Goal: Task Accomplishment & Management: Manage account settings

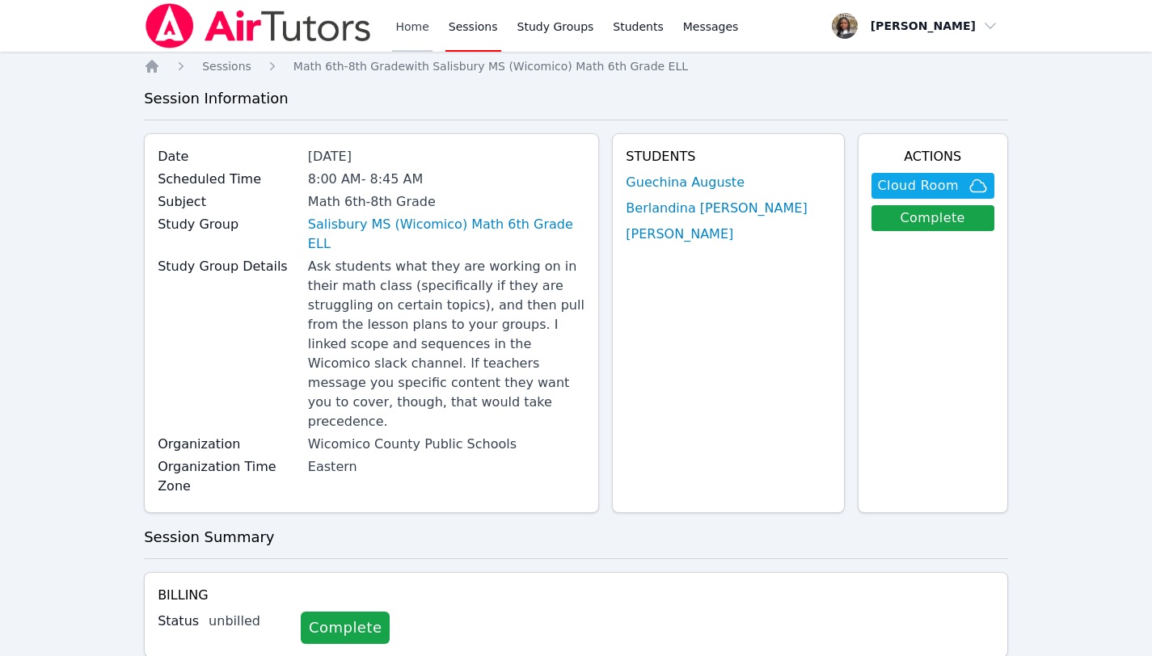
click at [413, 27] on link "Home" at bounding box center [412, 26] width 40 height 52
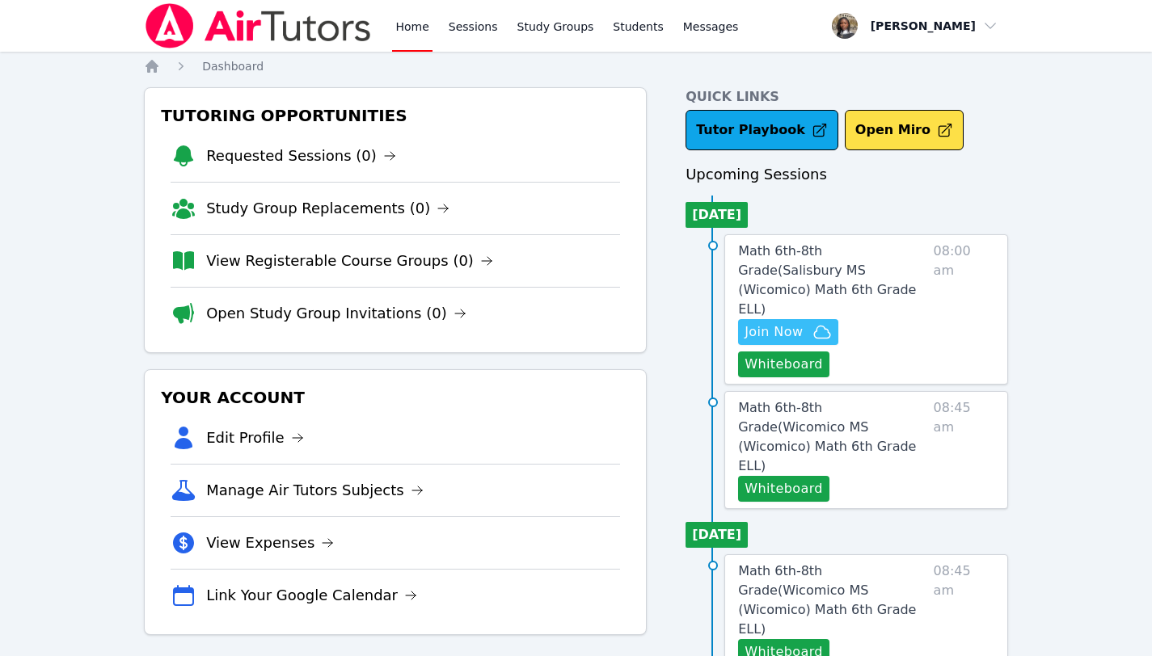
click at [797, 323] on span "Join Now" at bounding box center [773, 332] width 58 height 19
click at [781, 323] on span "Join Now" at bounding box center [773, 332] width 58 height 19
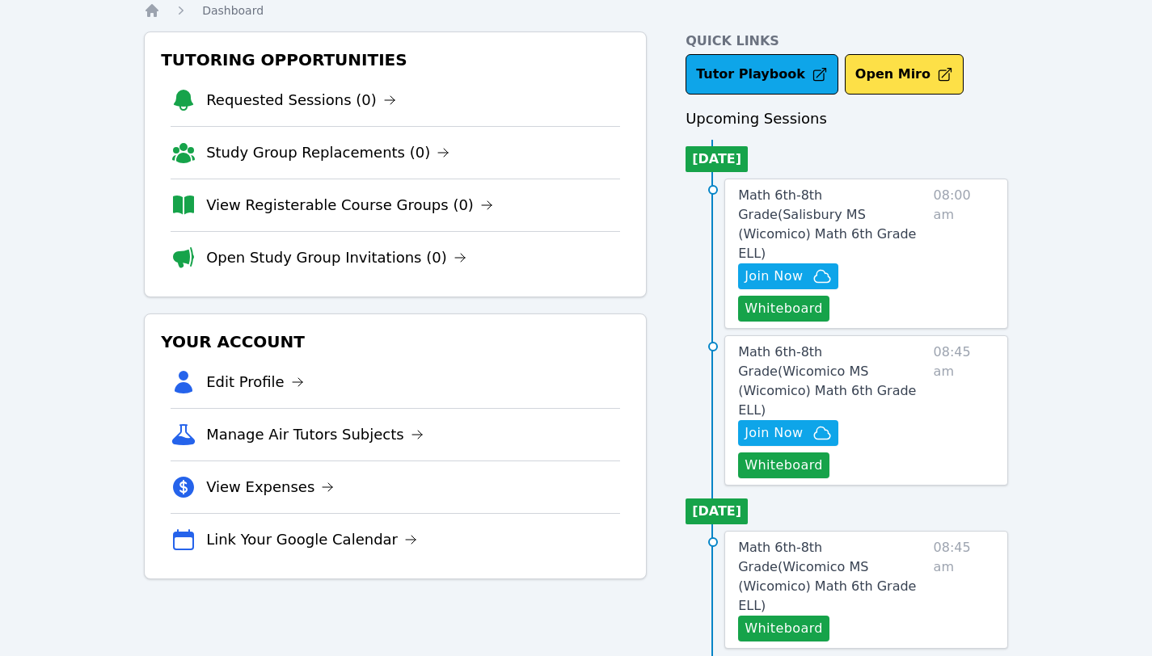
scroll to position [57, 0]
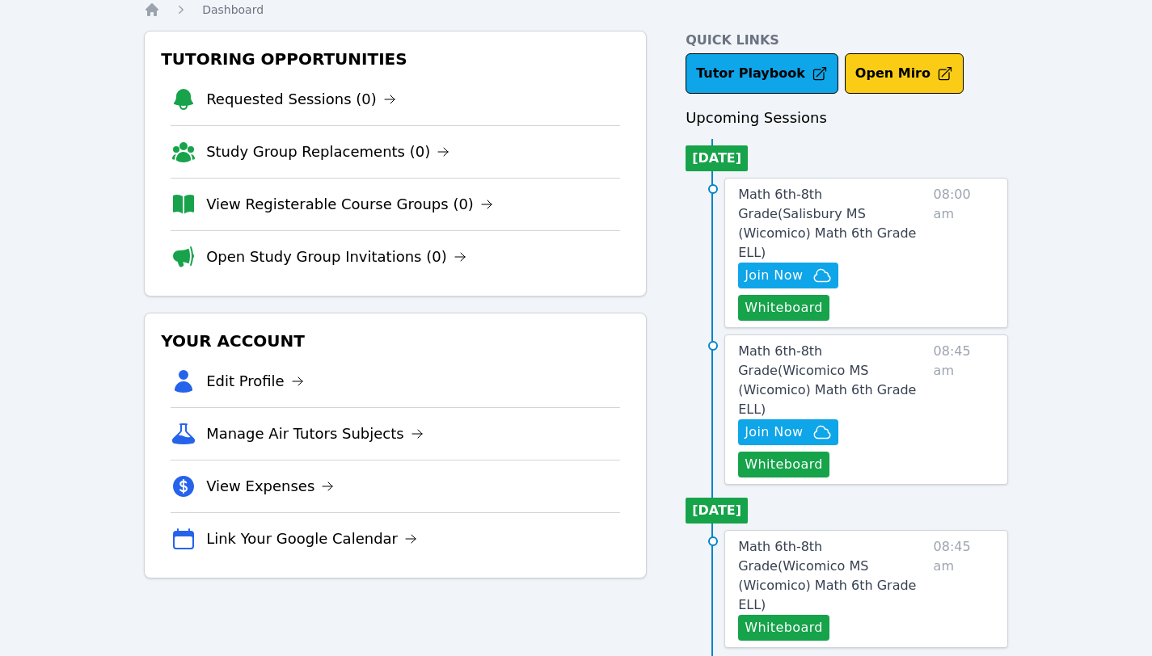
click at [873, 77] on button "Open Miro" at bounding box center [904, 73] width 119 height 40
click at [845, 53] on button "Open Miro" at bounding box center [904, 73] width 119 height 40
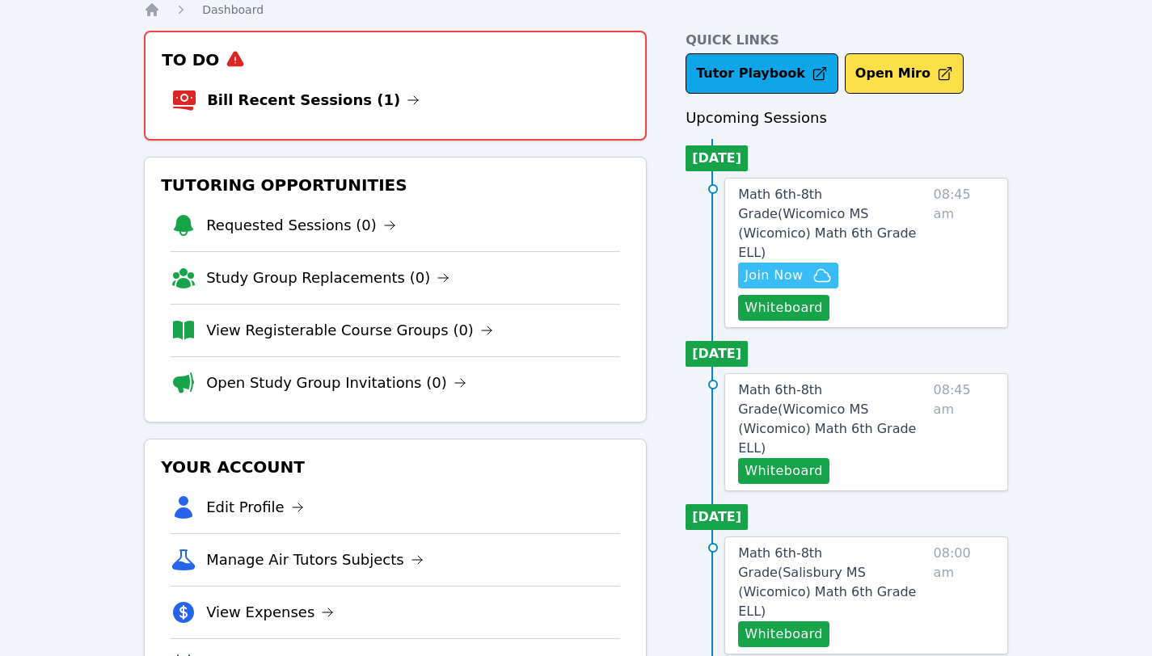
click at [787, 266] on span "Join Now" at bounding box center [773, 275] width 58 height 19
click at [354, 99] on link "Bill Recent Sessions (1)" at bounding box center [313, 100] width 213 height 23
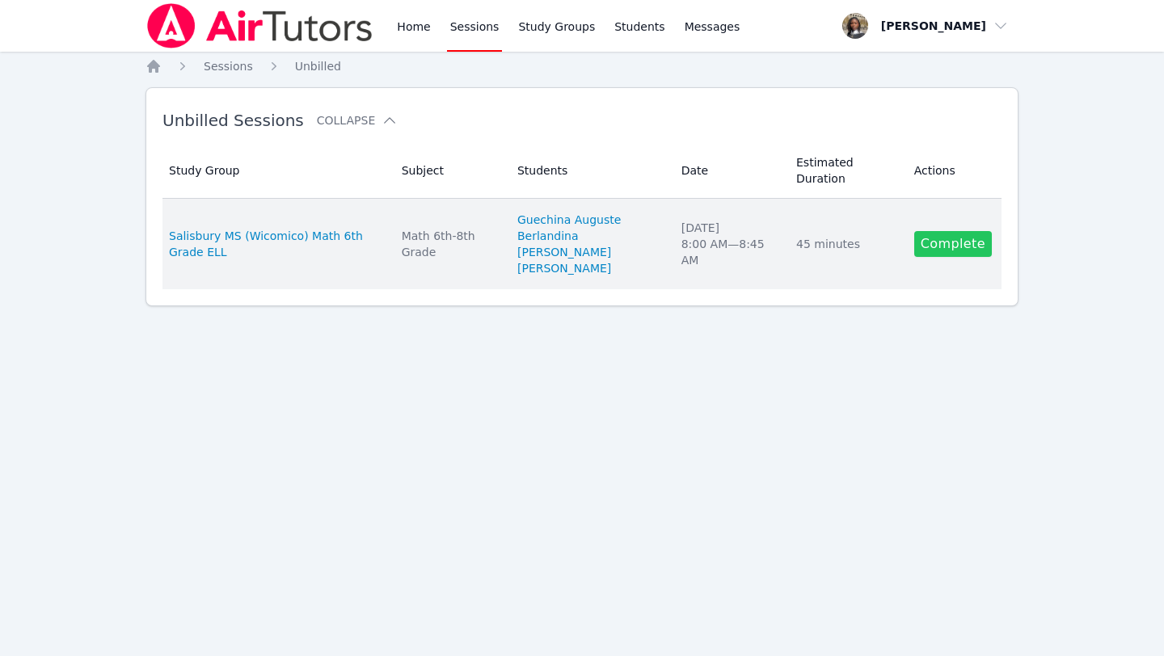
click at [947, 231] on link "Complete" at bounding box center [953, 244] width 78 height 26
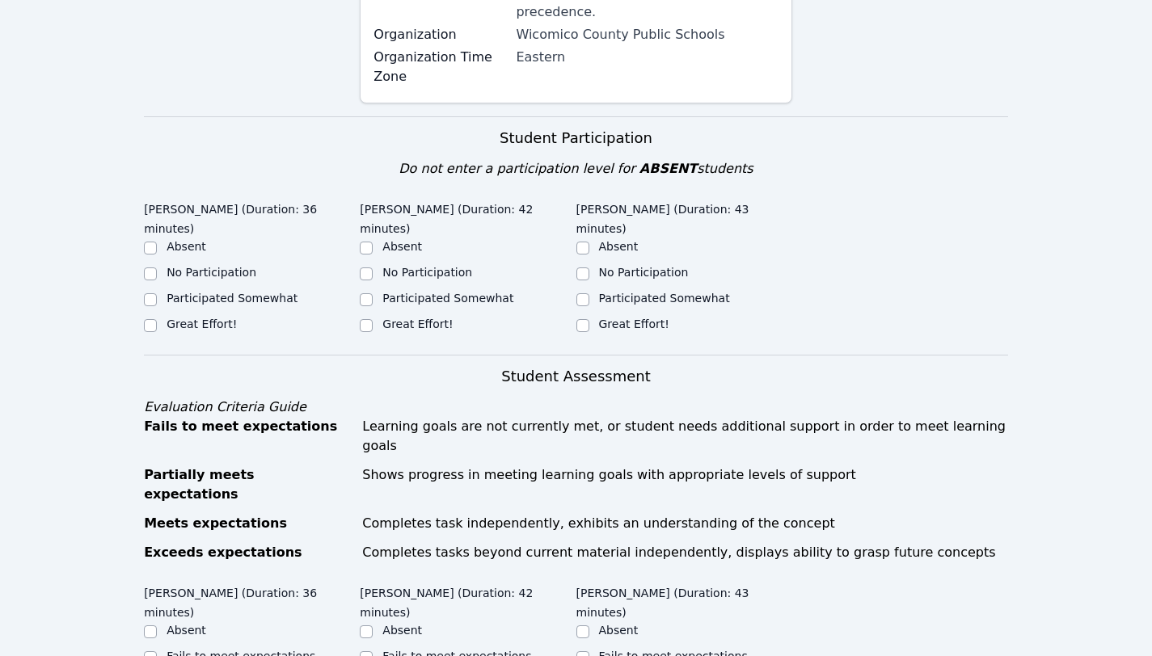
scroll to position [474, 0]
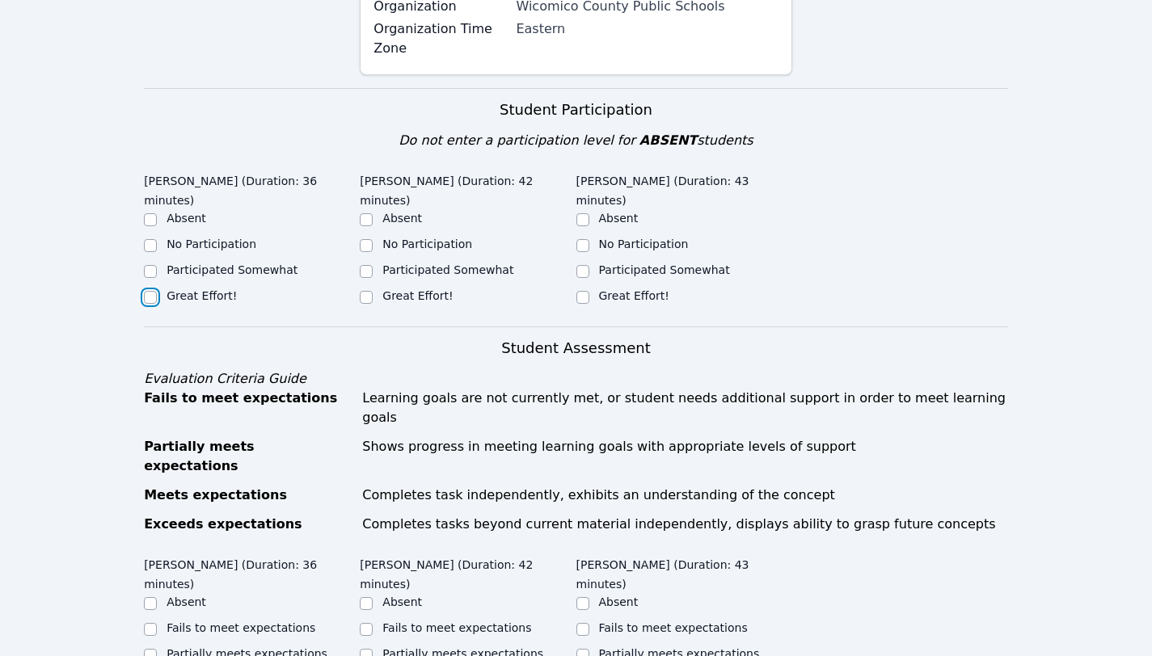
click at [153, 298] on input "Great Effort!" at bounding box center [150, 297] width 13 height 13
checkbox input "true"
click at [364, 297] on input "Great Effort!" at bounding box center [366, 297] width 13 height 13
checkbox input "true"
click at [587, 296] on input "Great Effort!" at bounding box center [582, 297] width 13 height 13
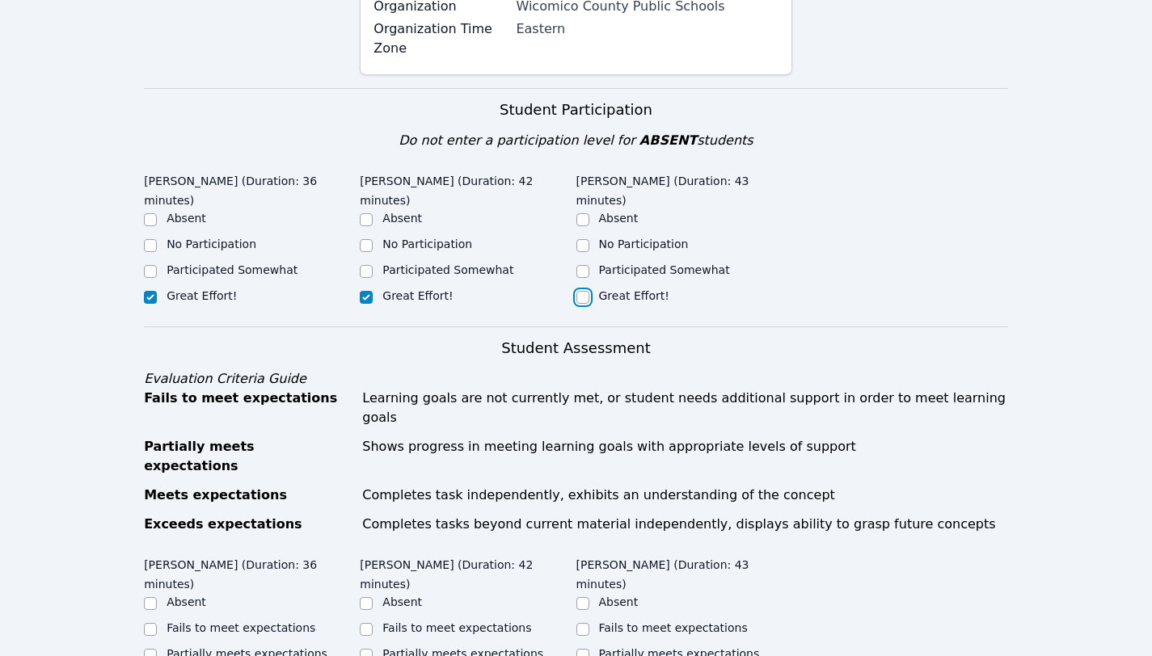
checkbox input "true"
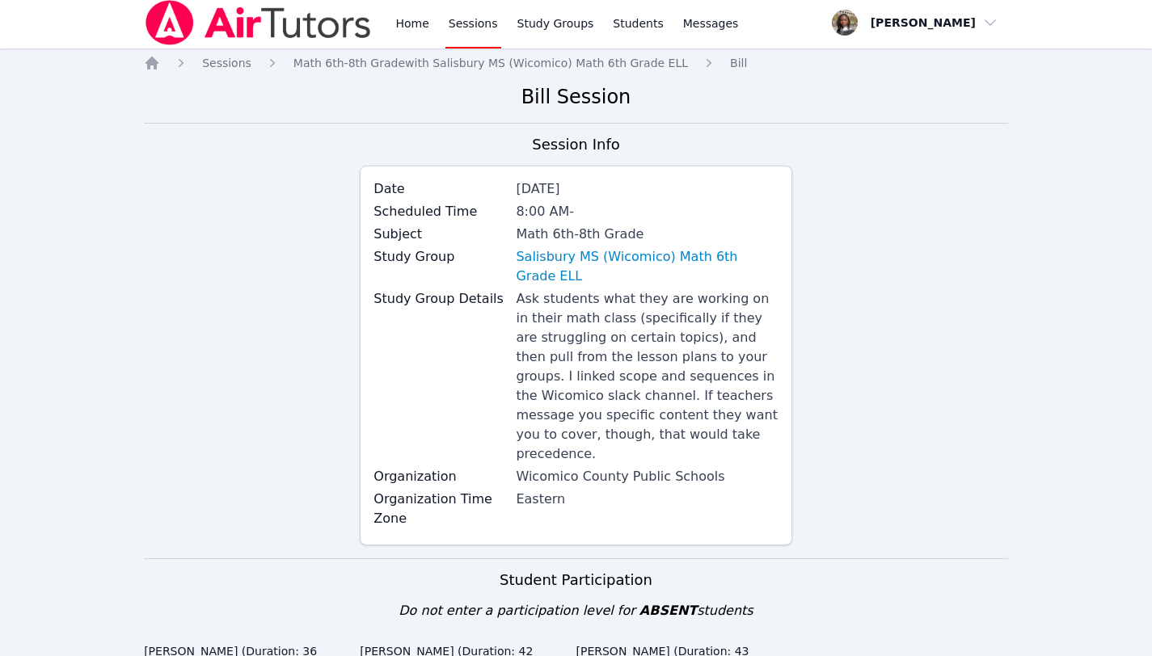
scroll to position [0, 0]
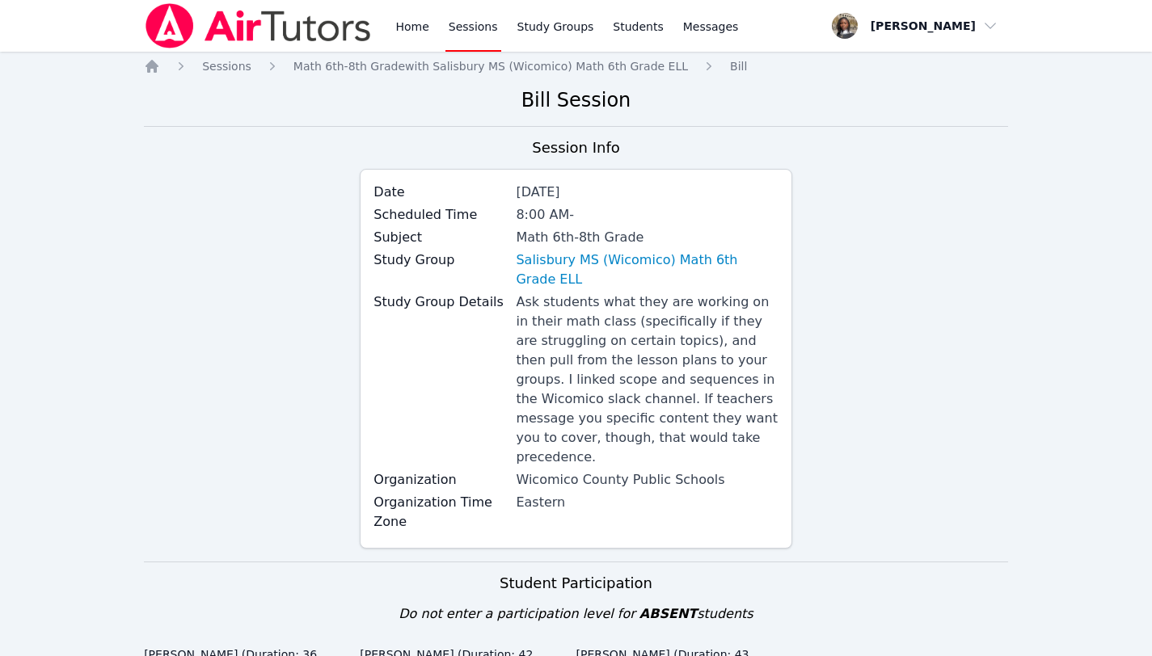
click at [596, 212] on div "8:00 AM -" at bounding box center [647, 214] width 262 height 19
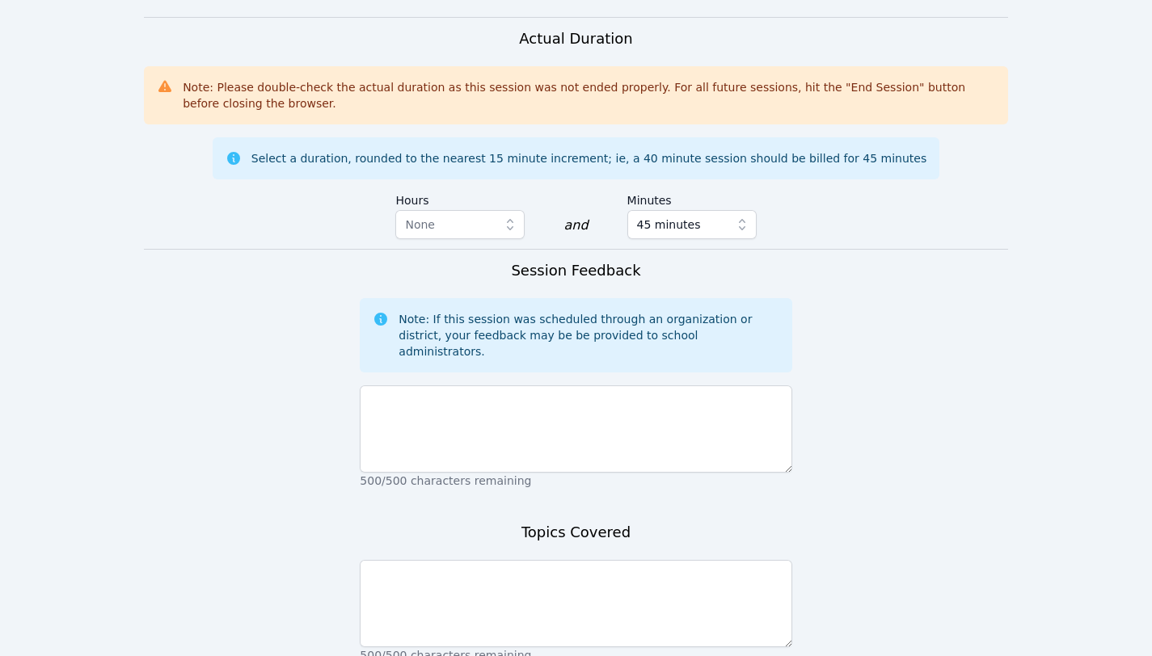
scroll to position [1200, 0]
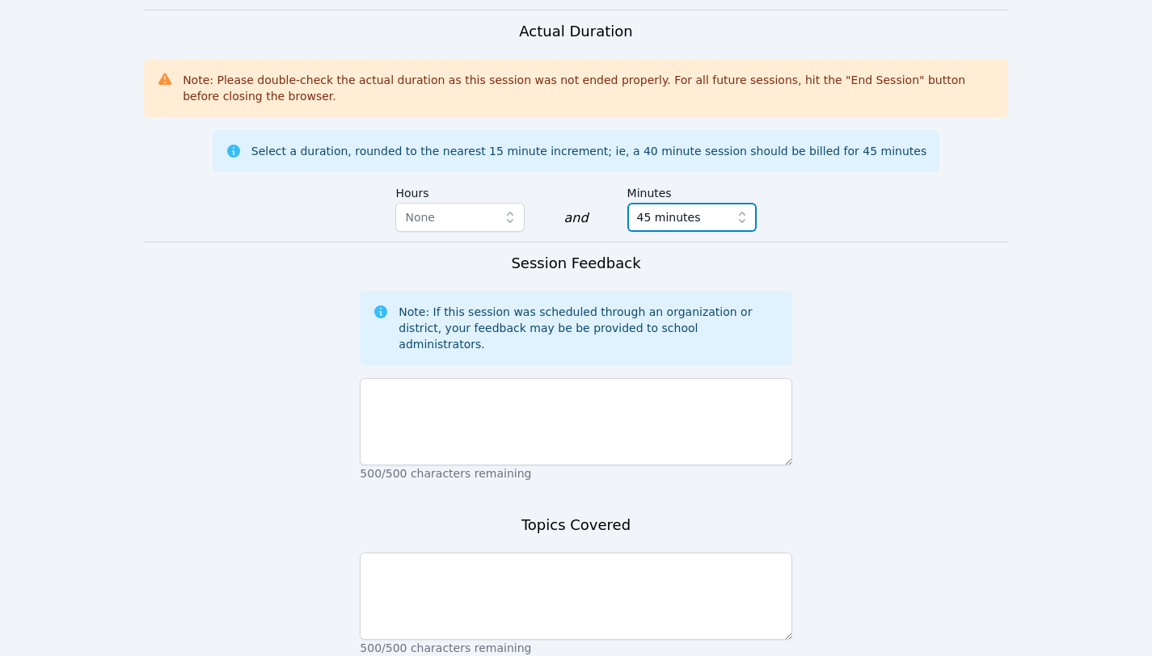
click at [711, 208] on span "45 minutes" at bounding box center [680, 217] width 87 height 19
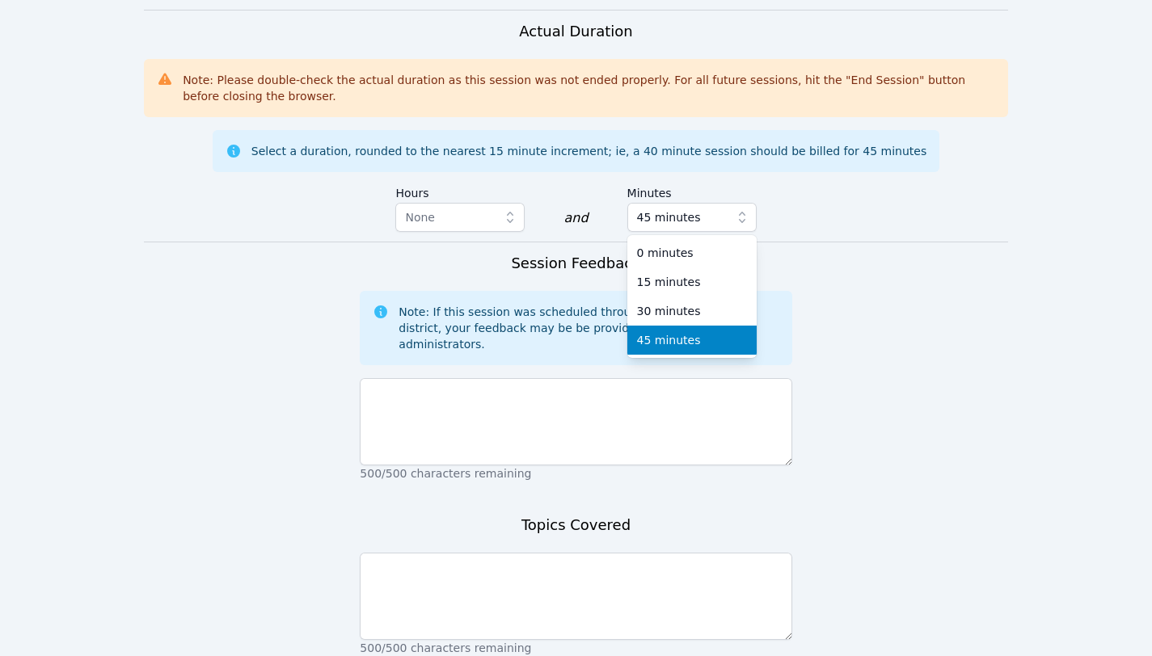
click at [702, 332] on div "45 minutes" at bounding box center [692, 340] width 110 height 16
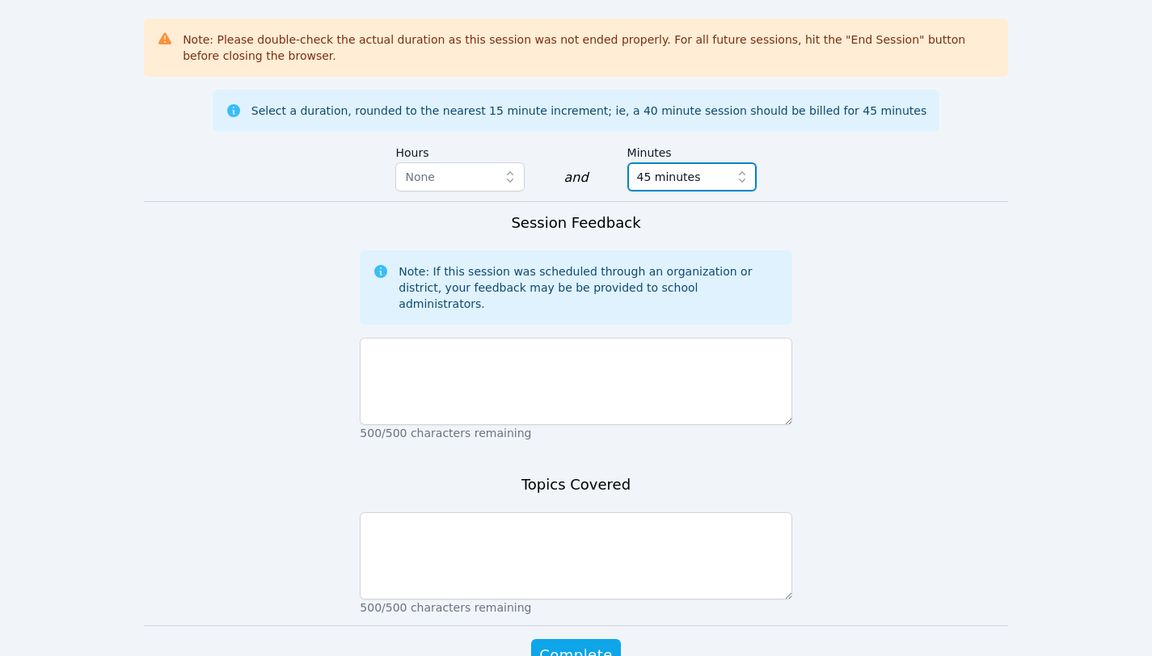
scroll to position [1255, 0]
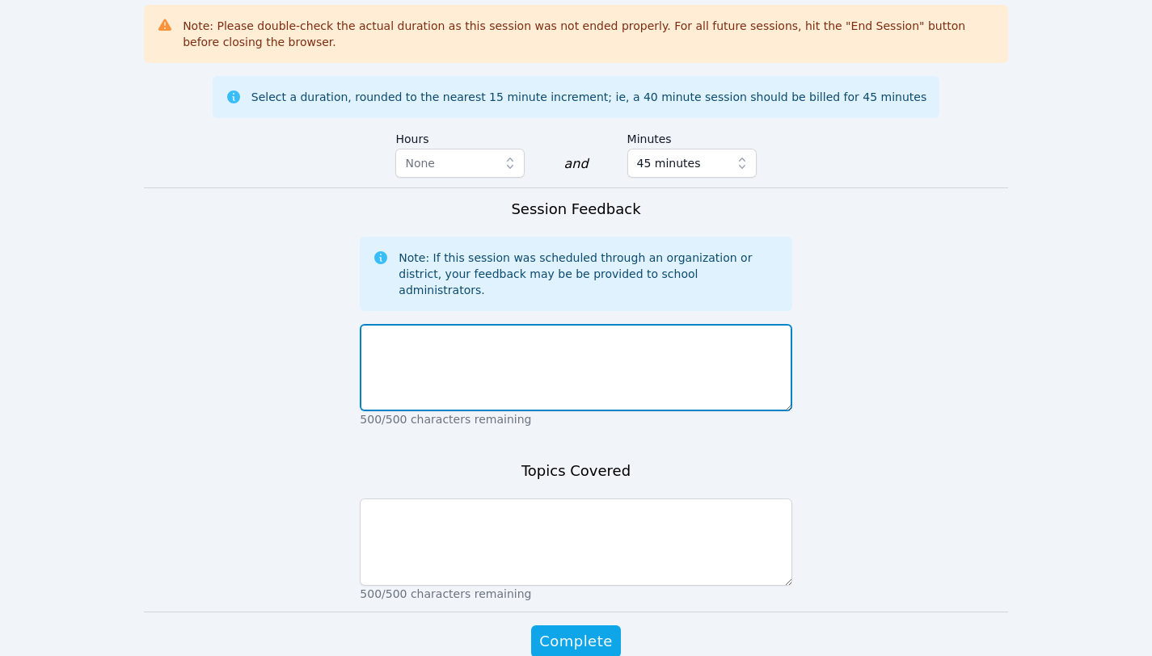
click at [664, 324] on textarea at bounding box center [576, 367] width 432 height 87
type textarea "G"
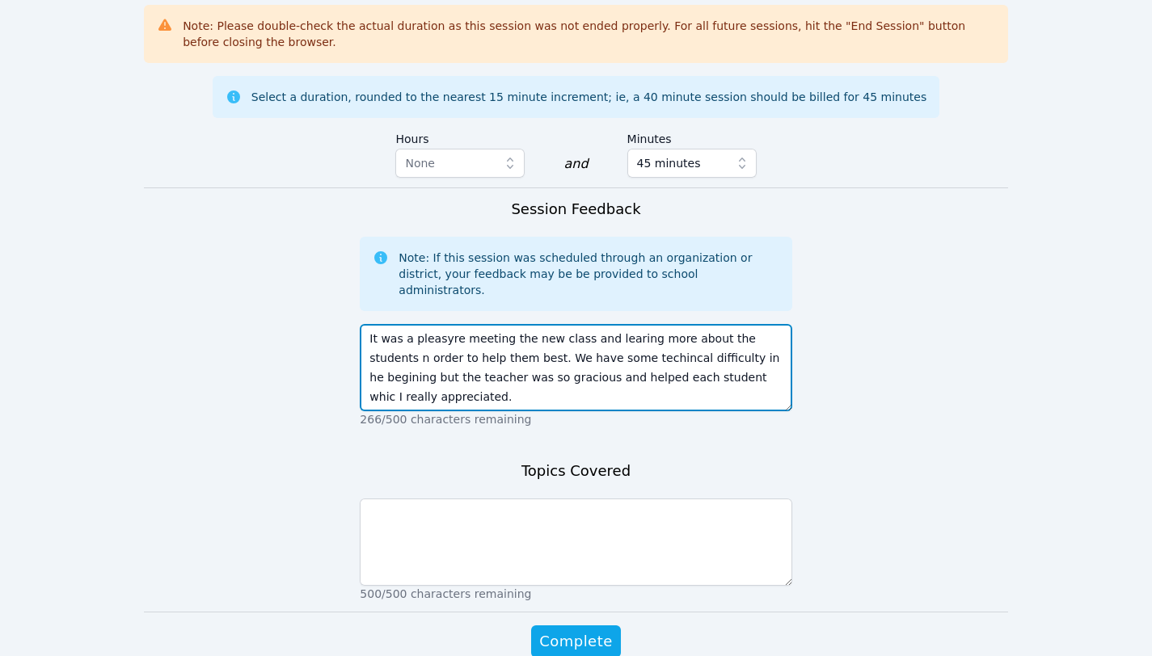
type textarea "It was a pleasyre meeting the new class and learing more about the students n o…"
drag, startPoint x: 787, startPoint y: 326, endPoint x: 332, endPoint y: 293, distance: 455.5
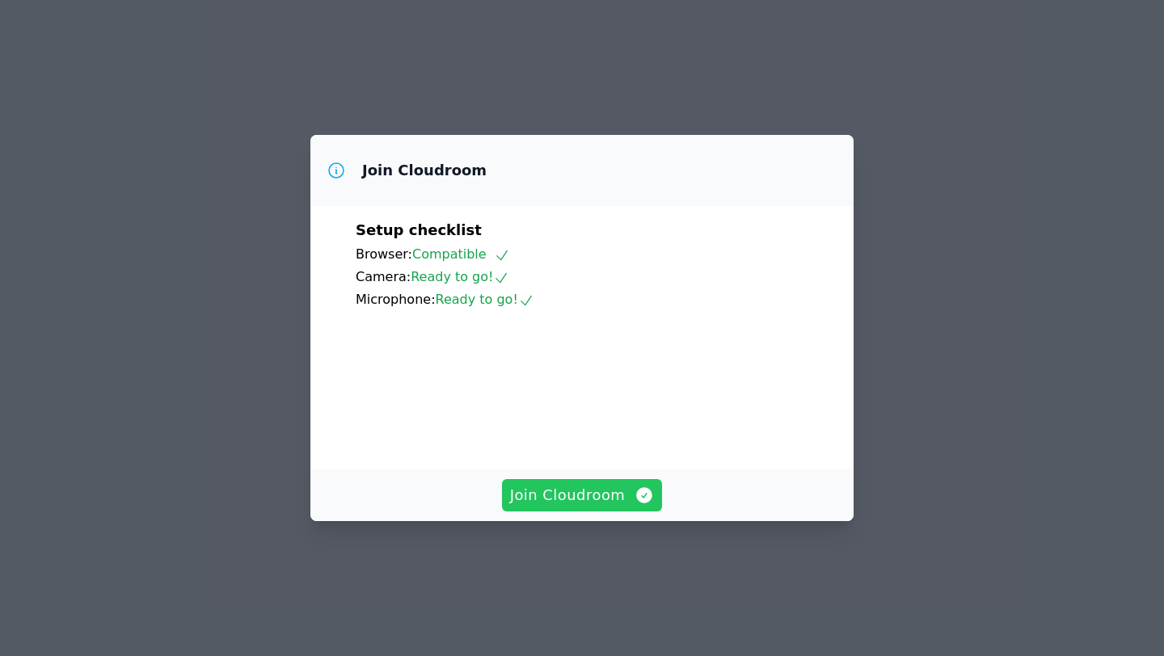
click at [568, 507] on span "Join Cloudroom" at bounding box center [582, 495] width 145 height 23
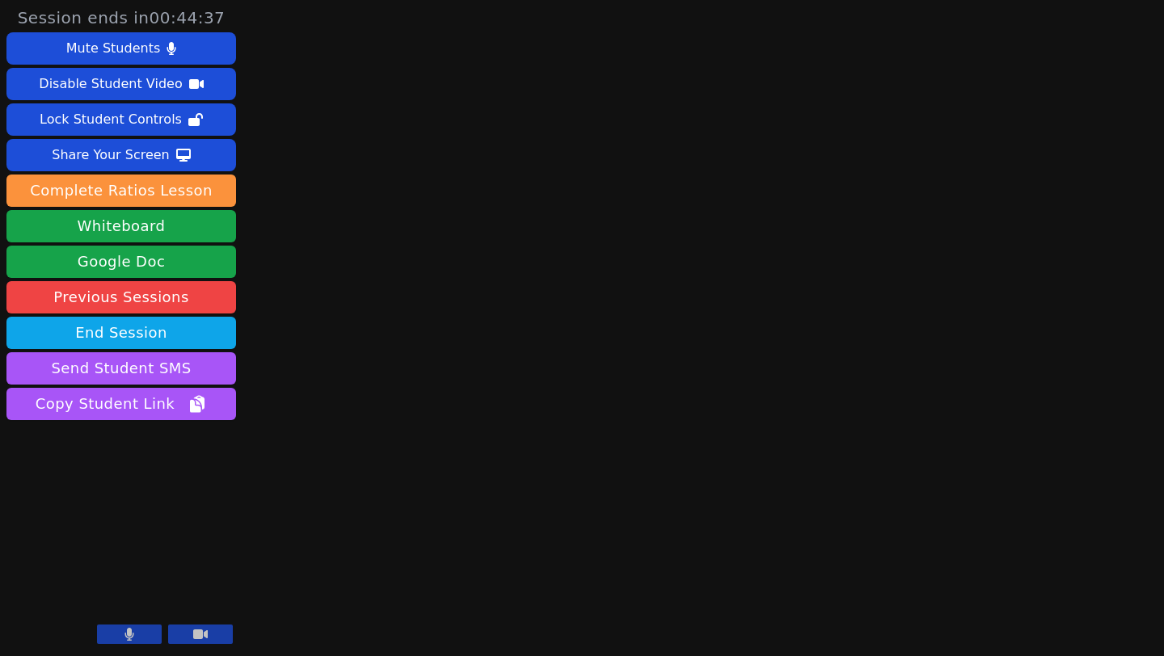
click at [124, 639] on icon at bounding box center [129, 634] width 10 height 13
click at [699, 453] on main at bounding box center [703, 328] width 307 height 656
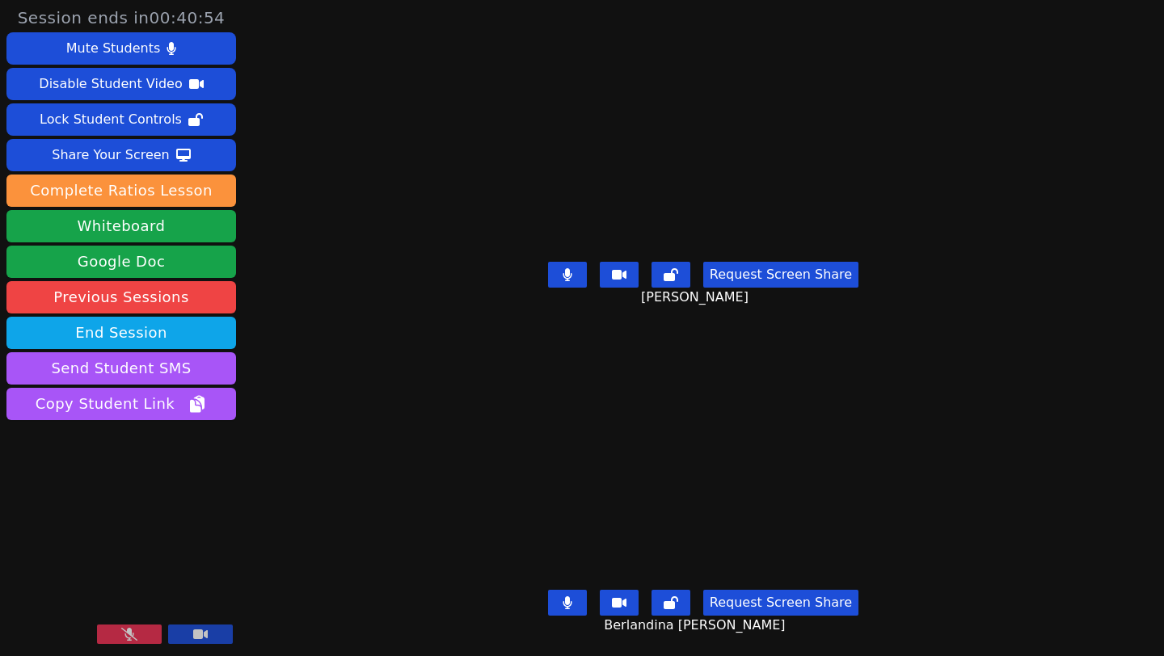
click at [117, 630] on button at bounding box center [129, 634] width 65 height 19
click at [97, 625] on button at bounding box center [129, 634] width 65 height 19
click at [121, 635] on icon at bounding box center [129, 634] width 16 height 13
click at [97, 625] on button at bounding box center [129, 634] width 65 height 19
click at [120, 647] on video at bounding box center [121, 585] width 230 height 129
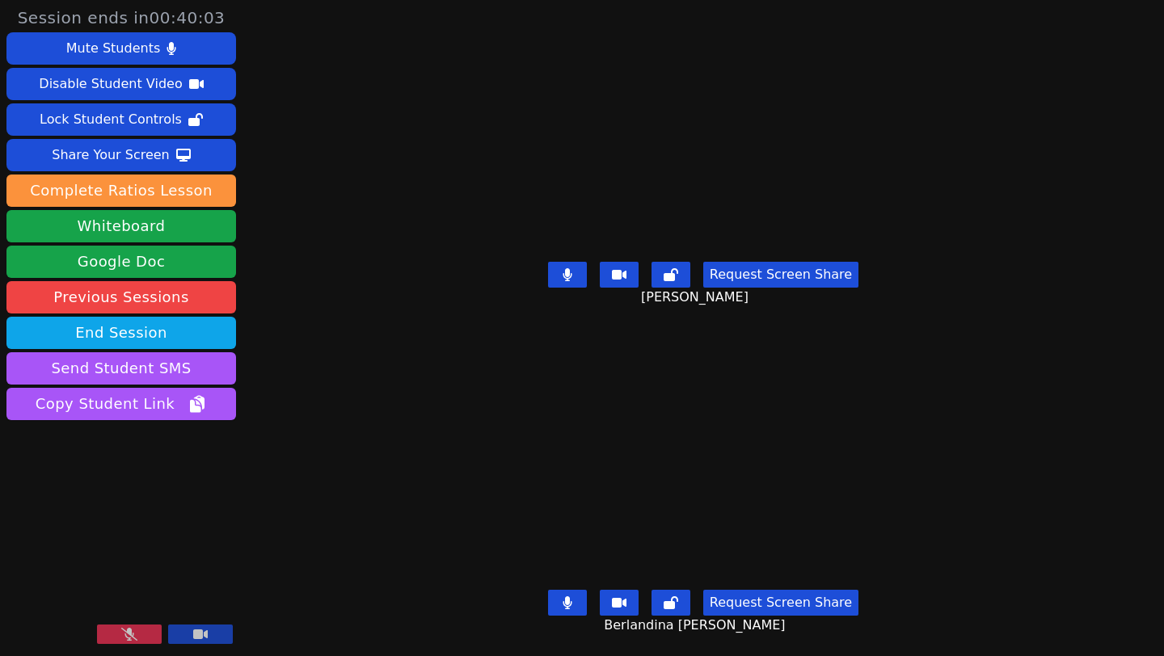
click at [129, 626] on button at bounding box center [129, 634] width 65 height 19
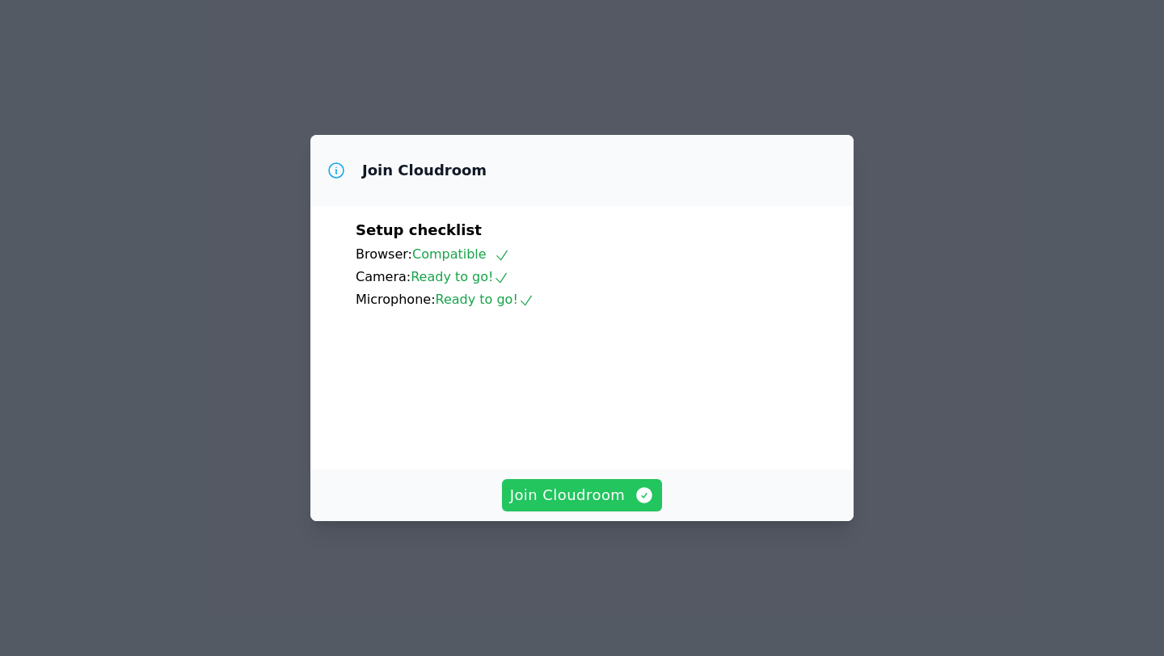
click at [577, 512] on button "Join Cloudroom" at bounding box center [582, 495] width 161 height 32
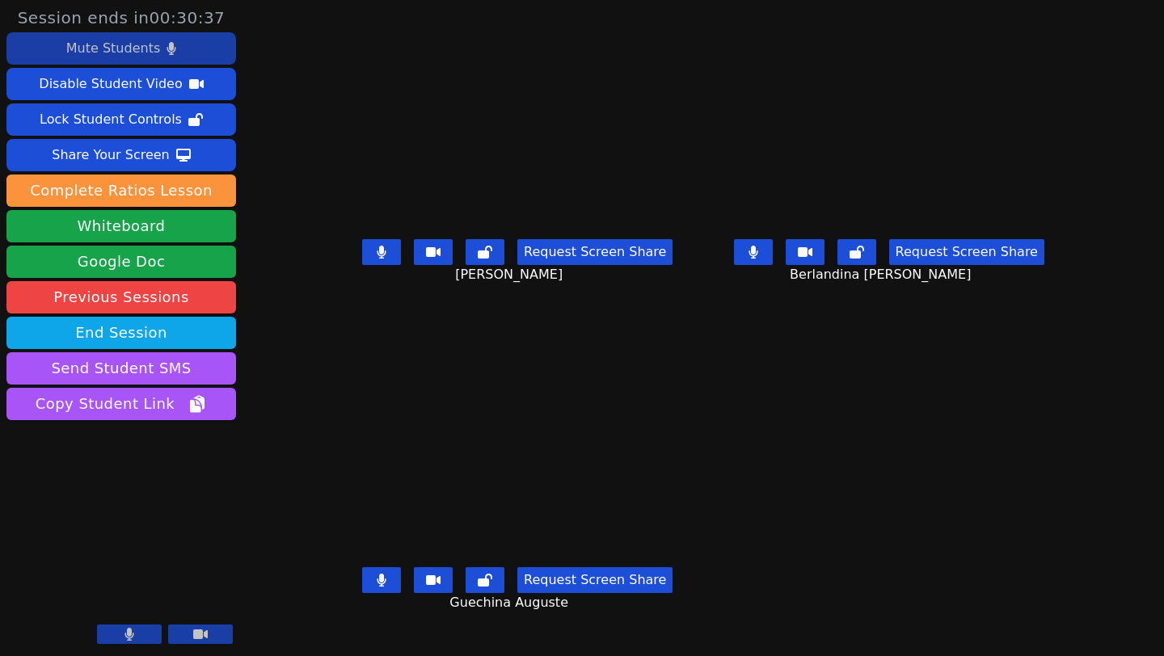
click at [141, 44] on div "Mute Students" at bounding box center [113, 49] width 94 height 26
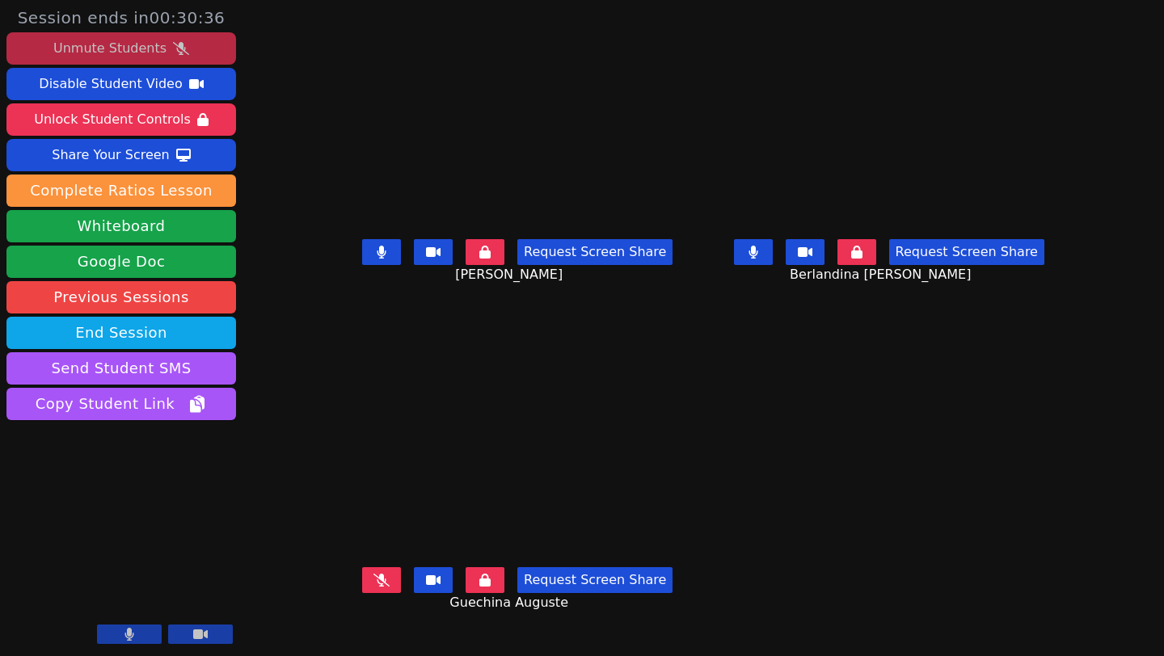
click at [141, 44] on div "Unmute Students" at bounding box center [109, 49] width 113 height 26
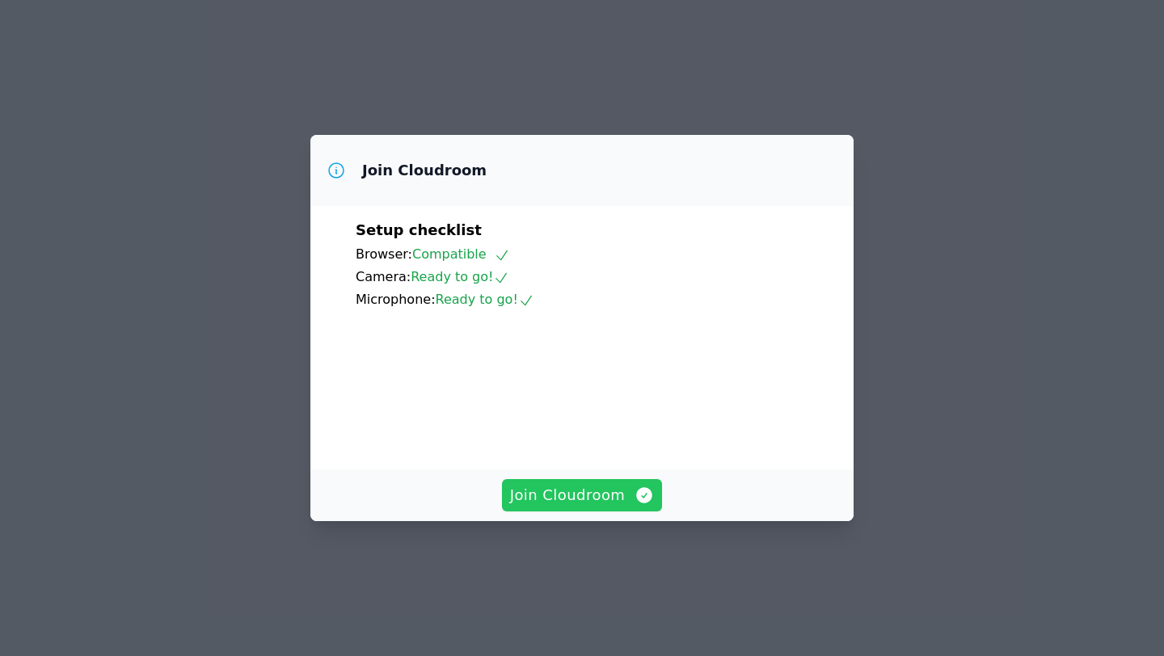
click at [616, 507] on span "Join Cloudroom" at bounding box center [582, 495] width 145 height 23
click at [564, 507] on span "Join Cloudroom" at bounding box center [582, 495] width 145 height 23
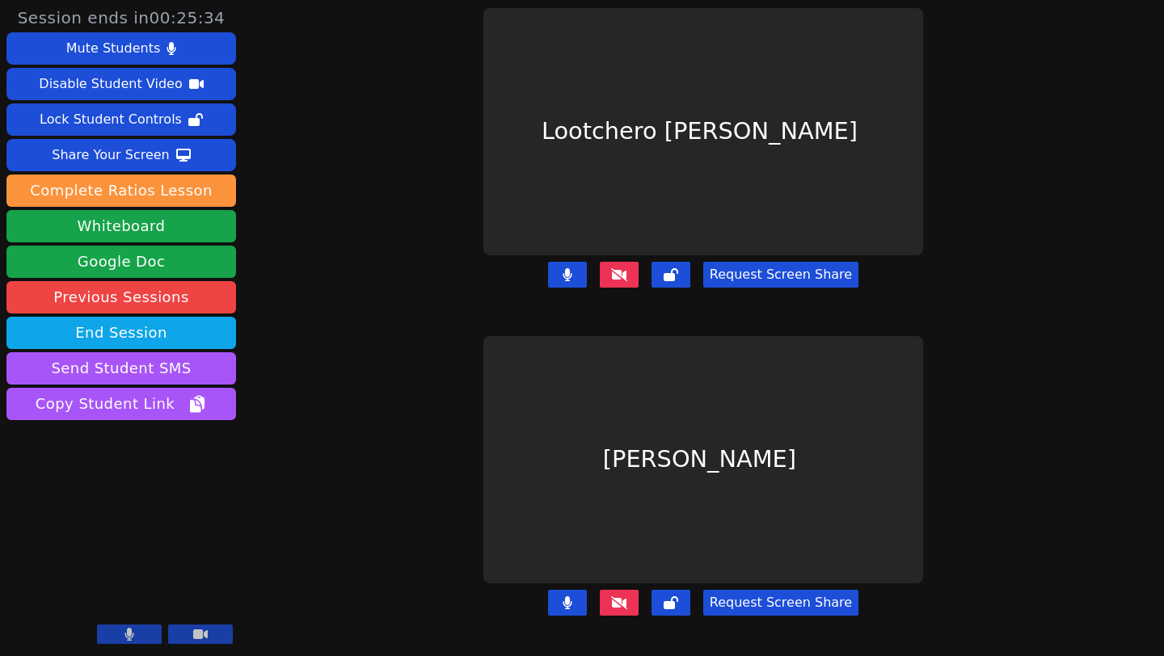
click at [630, 268] on button at bounding box center [619, 275] width 39 height 26
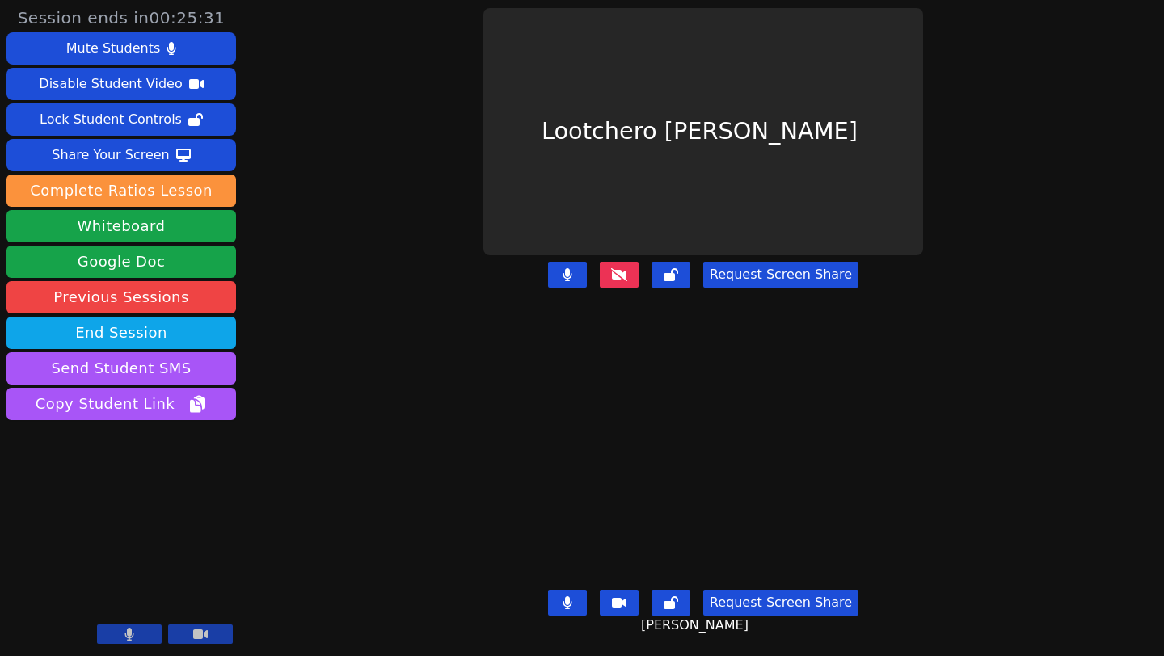
click at [625, 276] on button at bounding box center [619, 275] width 39 height 26
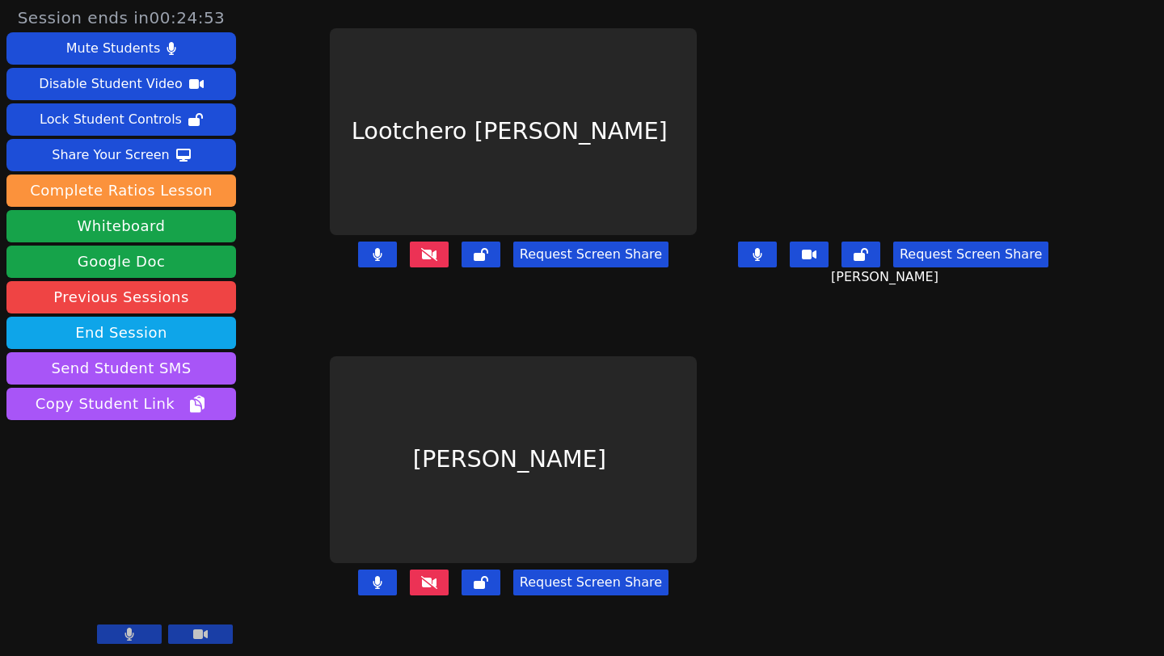
click at [410, 268] on button at bounding box center [429, 255] width 39 height 26
click at [421, 589] on icon at bounding box center [429, 582] width 16 height 13
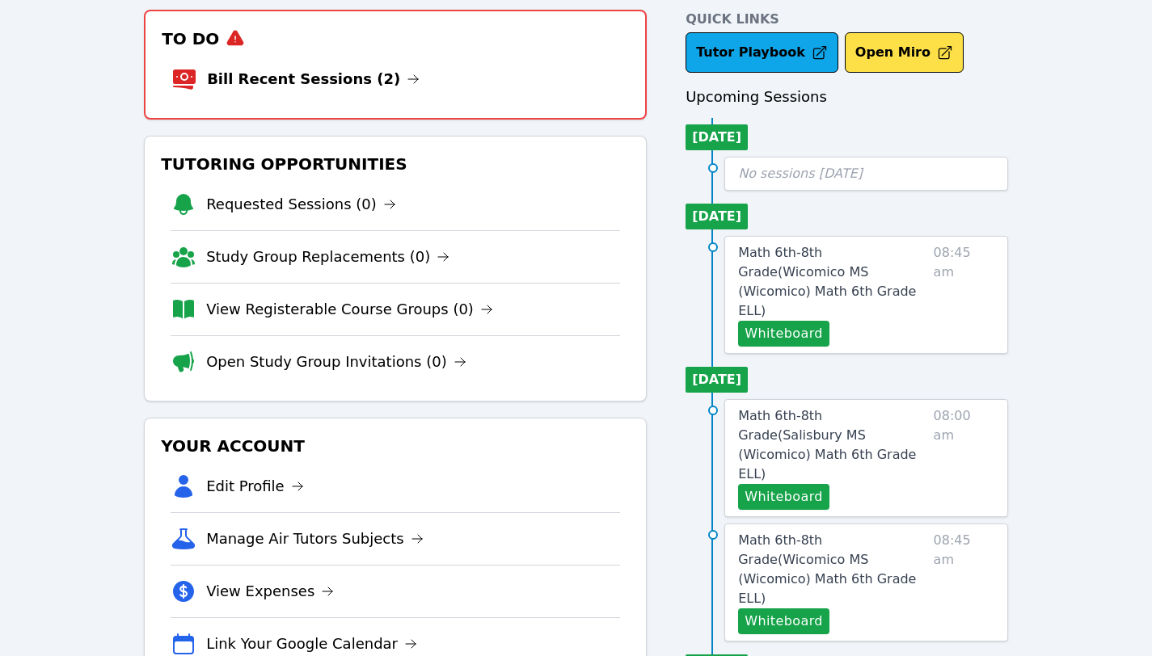
scroll to position [78, 0]
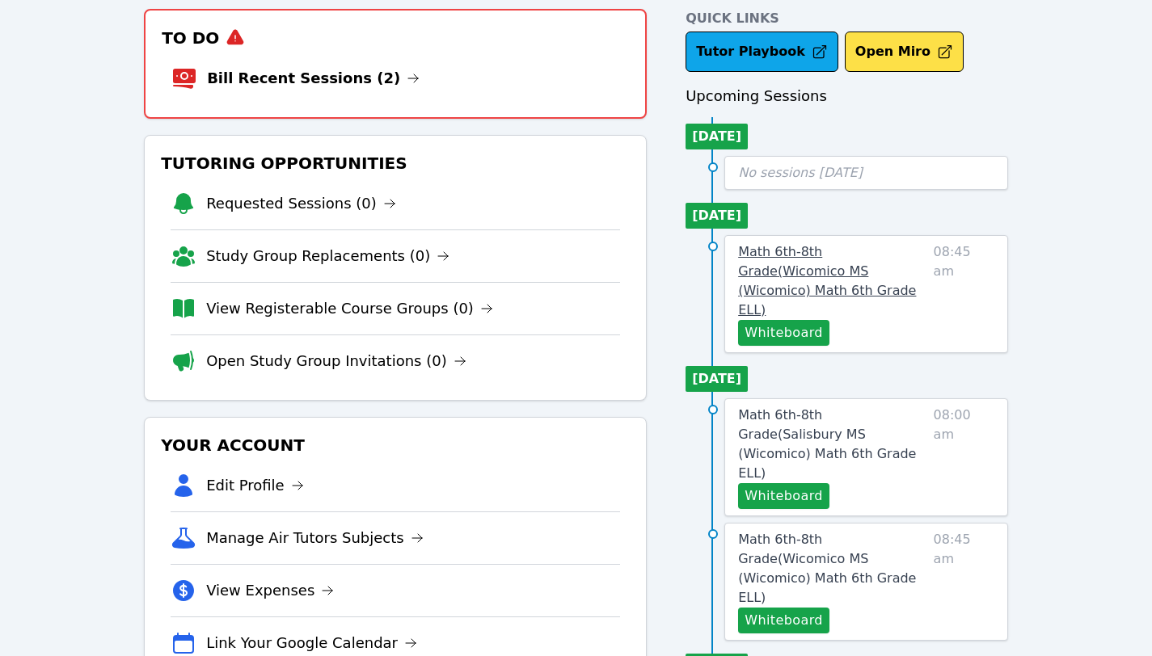
click at [889, 257] on span "Math 6th-8th Grade ( Wicomico MS (Wicomico) Math 6th Grade ELL )" at bounding box center [827, 281] width 178 height 74
